Goal: Check status: Check status

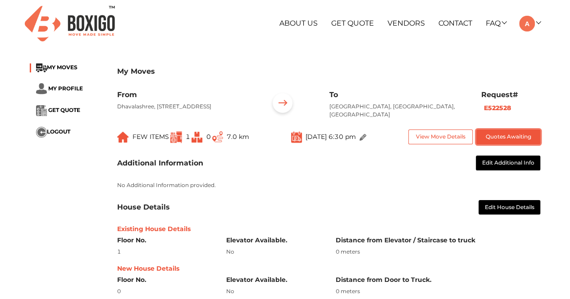
click at [504, 133] on button "Quotes Awaiting" at bounding box center [508, 137] width 64 height 15
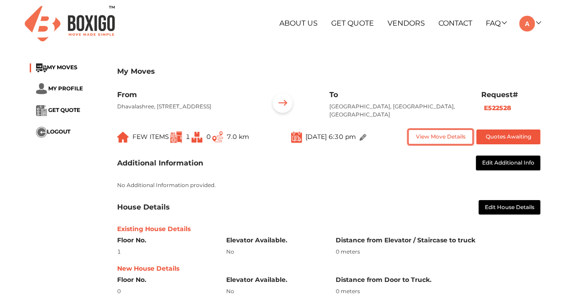
click at [449, 138] on button "View Move Details" at bounding box center [440, 137] width 64 height 15
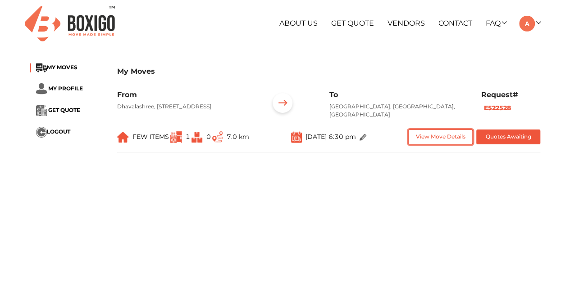
click at [445, 140] on button "View Move Details" at bounding box center [440, 137] width 64 height 15
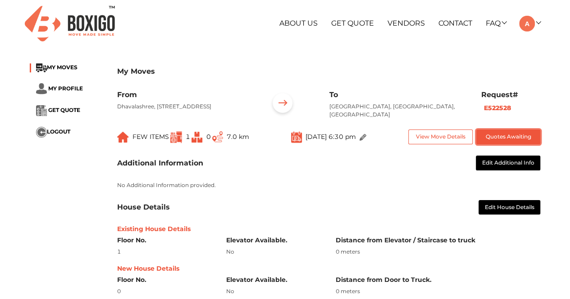
click at [486, 136] on button "Quotes Awaiting" at bounding box center [508, 137] width 64 height 15
click at [60, 111] on span "GET QUOTE" at bounding box center [64, 110] width 32 height 7
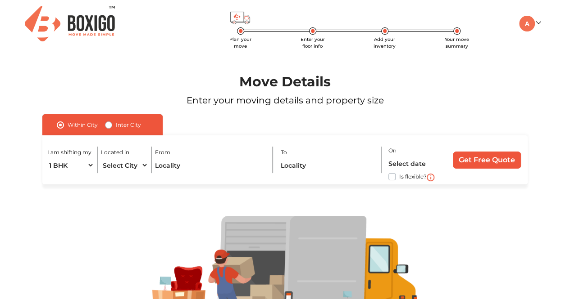
click at [541, 24] on div "My Moves My Profile Make Estimate LOGOUT" at bounding box center [502, 24] width 87 height 16
click at [536, 24] on link at bounding box center [529, 23] width 21 height 9
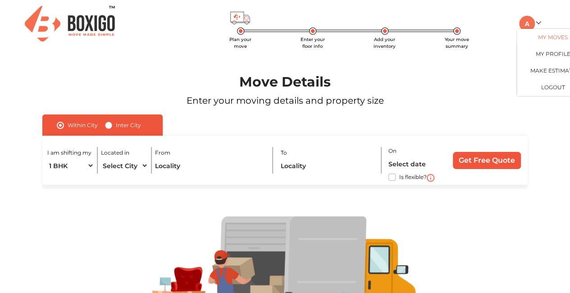
click at [555, 36] on link "My Moves" at bounding box center [552, 37] width 72 height 17
